Goal: Check status

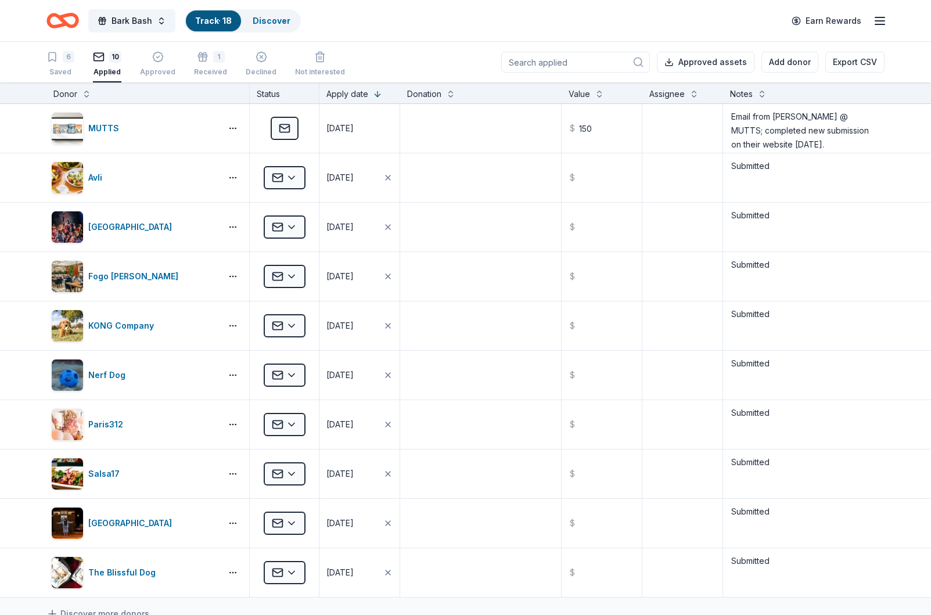
click at [219, 22] on link "Track · 18" at bounding box center [213, 21] width 37 height 10
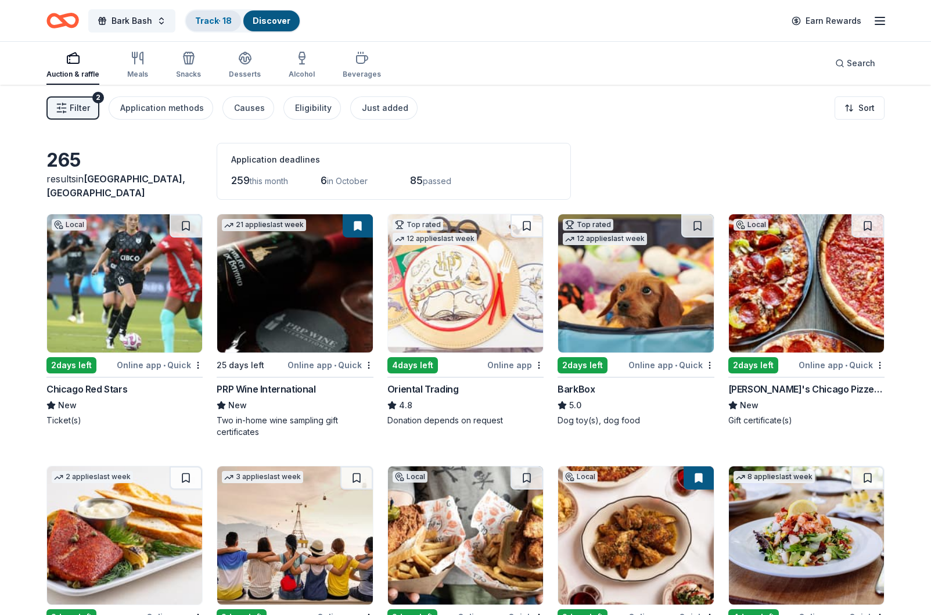
click at [207, 22] on link "Track · 18" at bounding box center [213, 21] width 37 height 10
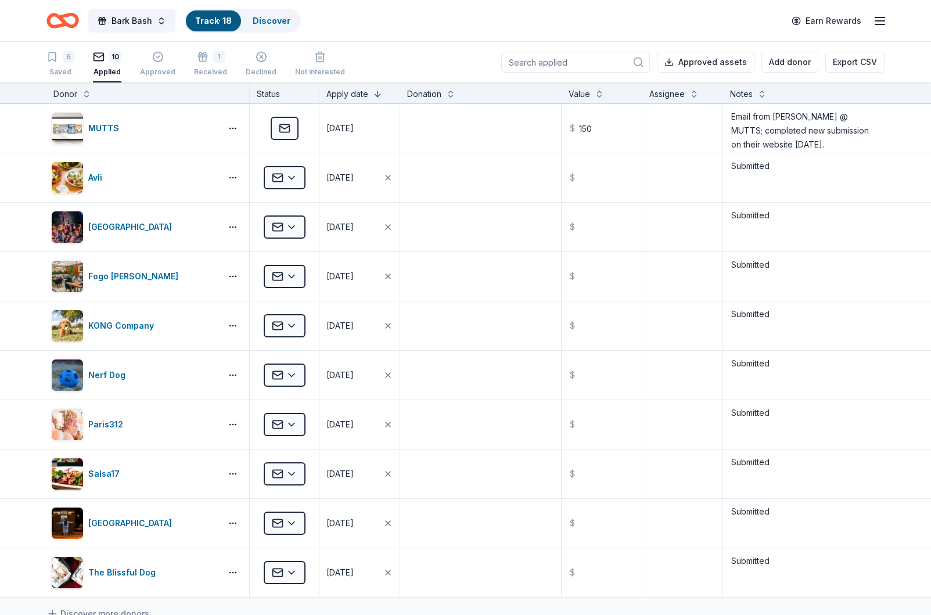
click at [106, 67] on div "10 Applied" at bounding box center [107, 64] width 28 height 26
click at [155, 70] on div "Approved" at bounding box center [157, 71] width 35 height 9
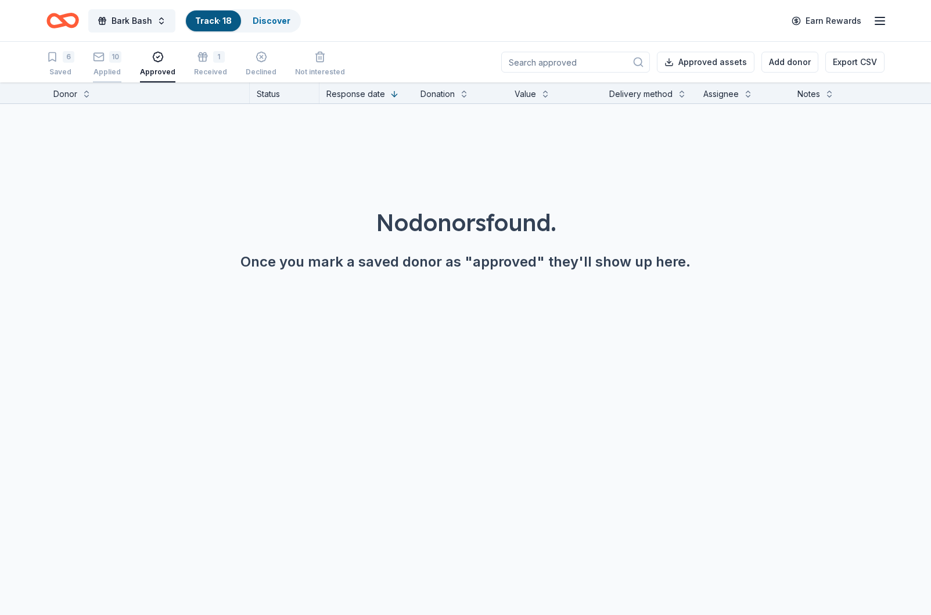
click at [106, 60] on div "10" at bounding box center [107, 57] width 28 height 12
